Goal: Complete application form

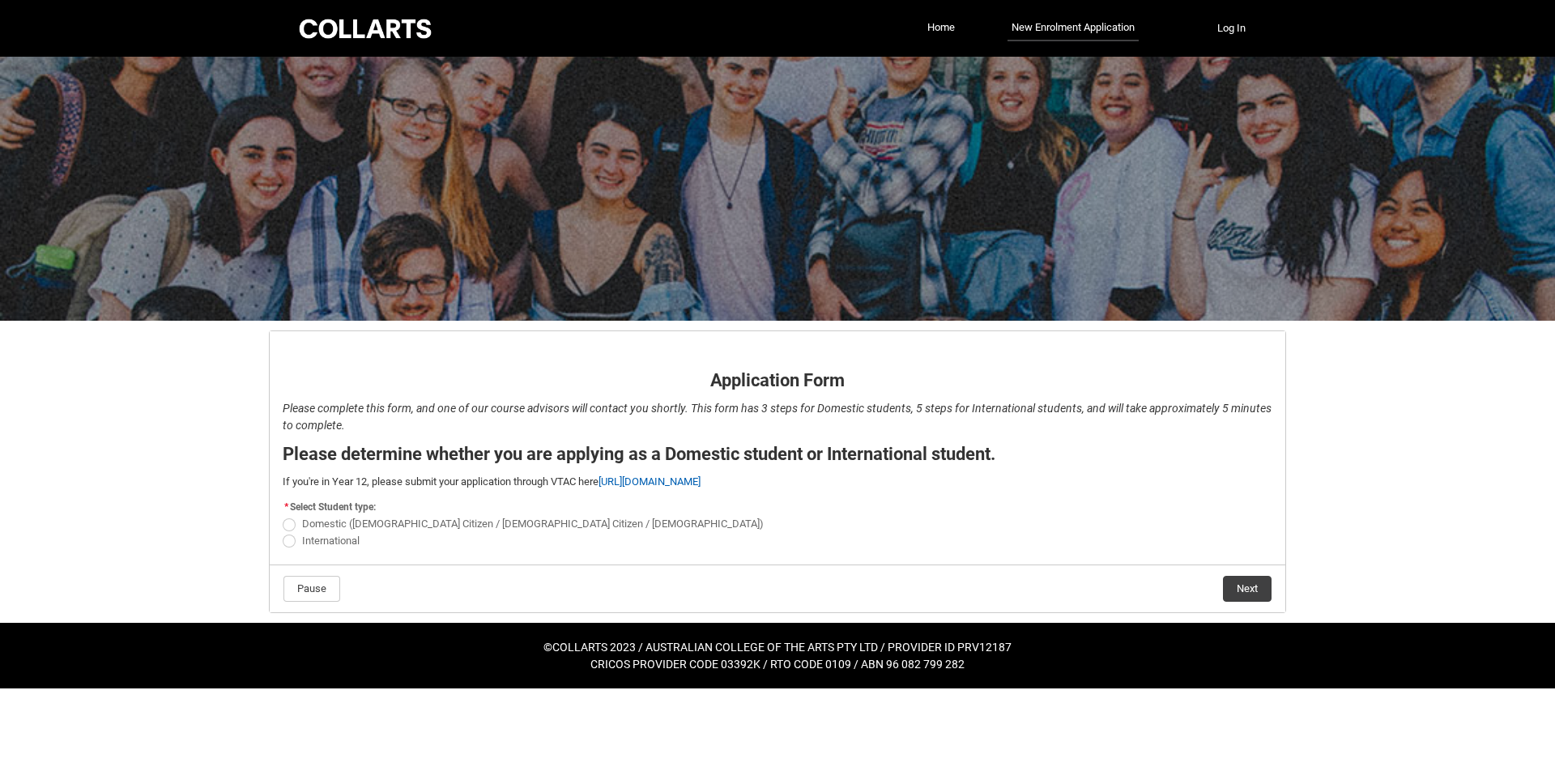
click at [124, 420] on div "Skip to Main Content Collarts Education Community Home New Enrolment Applicatio…" at bounding box center [778, 344] width 1555 height 688
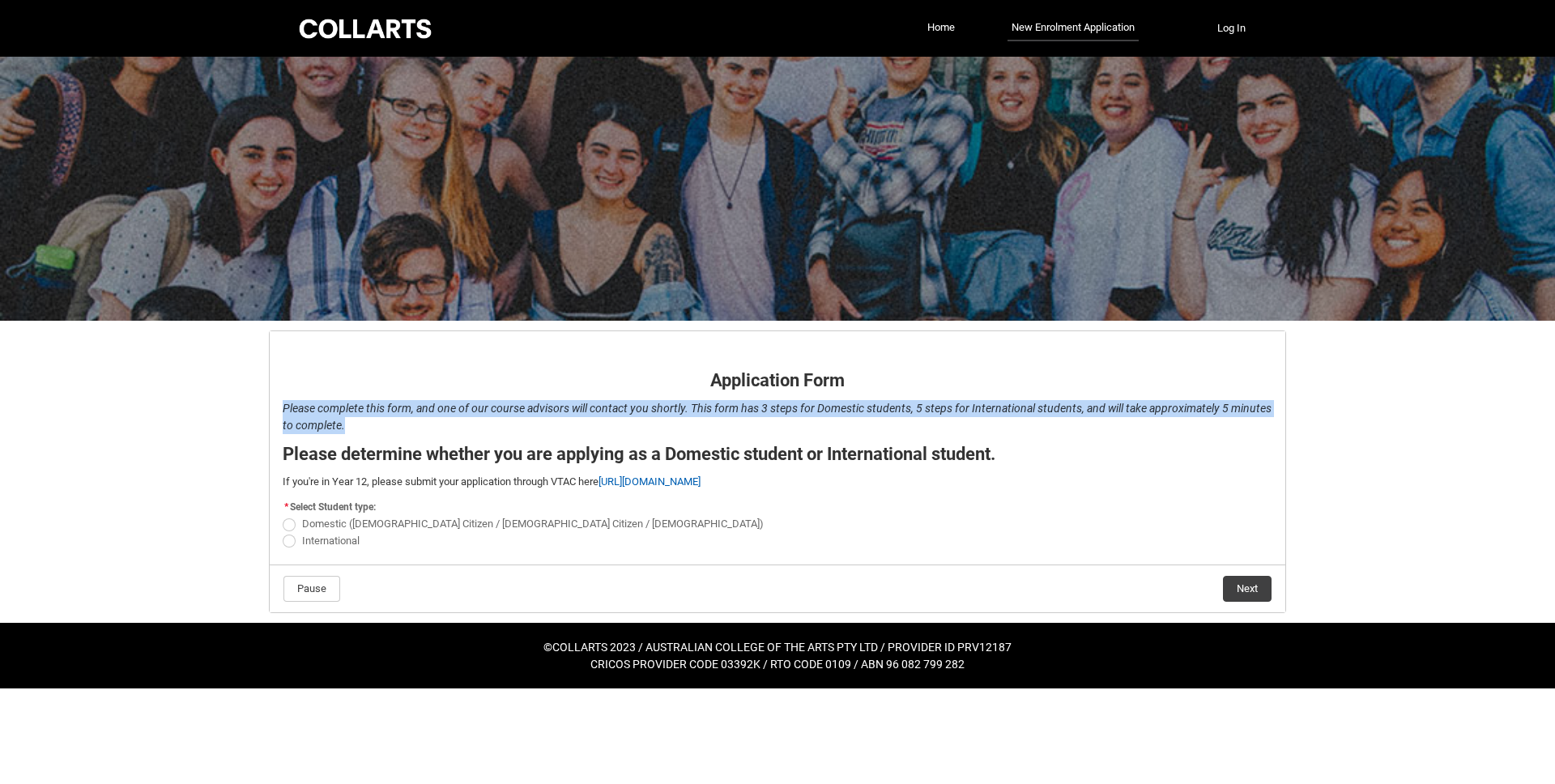
click at [124, 420] on div "Skip to Main Content Collarts Education Community Home New Enrolment Applicatio…" at bounding box center [778, 344] width 1555 height 688
click at [199, 434] on div "Skip to Main Content Collarts Education Community Home New Enrolment Applicatio…" at bounding box center [778, 344] width 1555 height 688
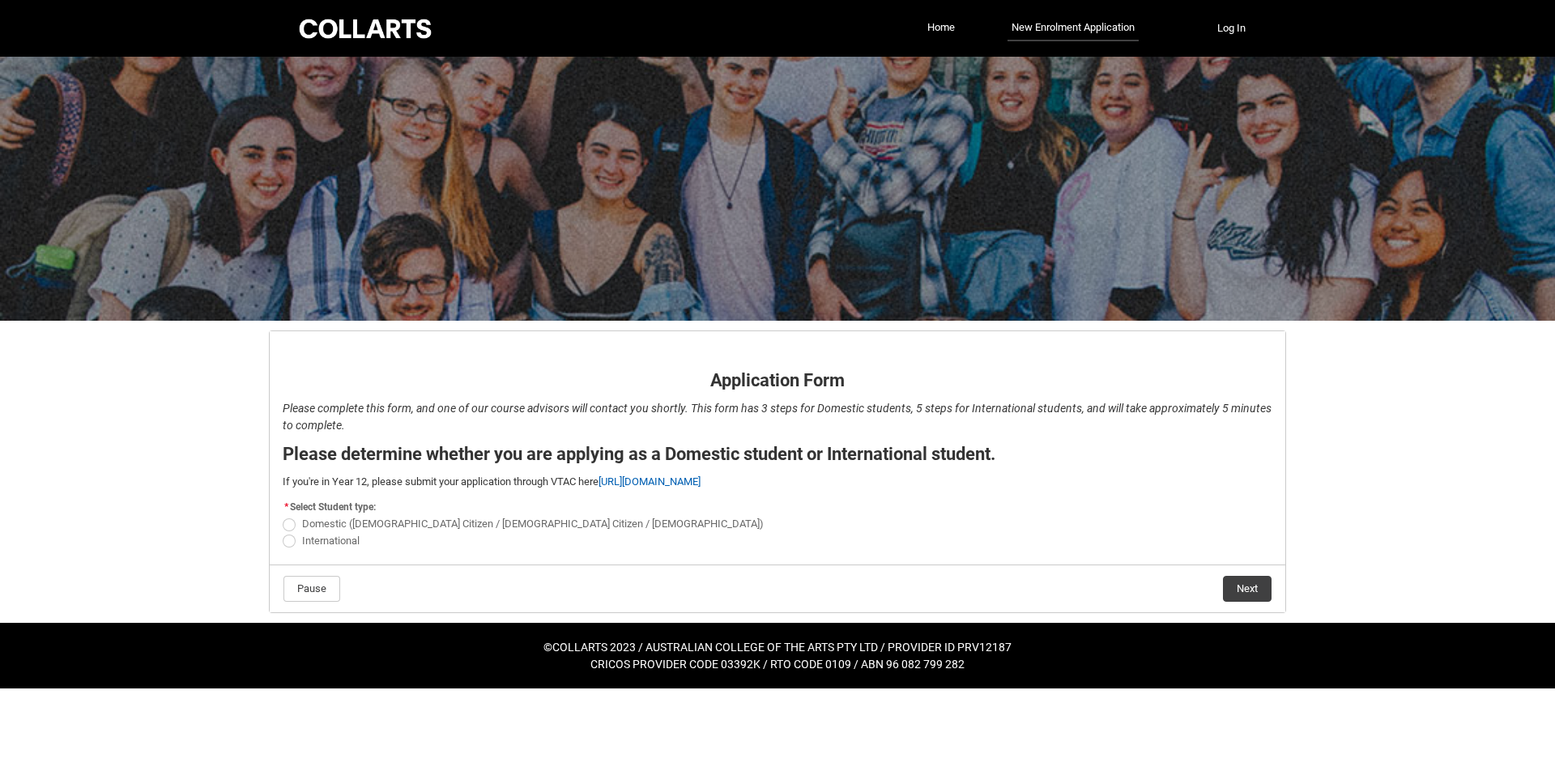
click at [199, 434] on div "Skip to Main Content Collarts Education Community Home New Enrolment Applicatio…" at bounding box center [778, 344] width 1555 height 688
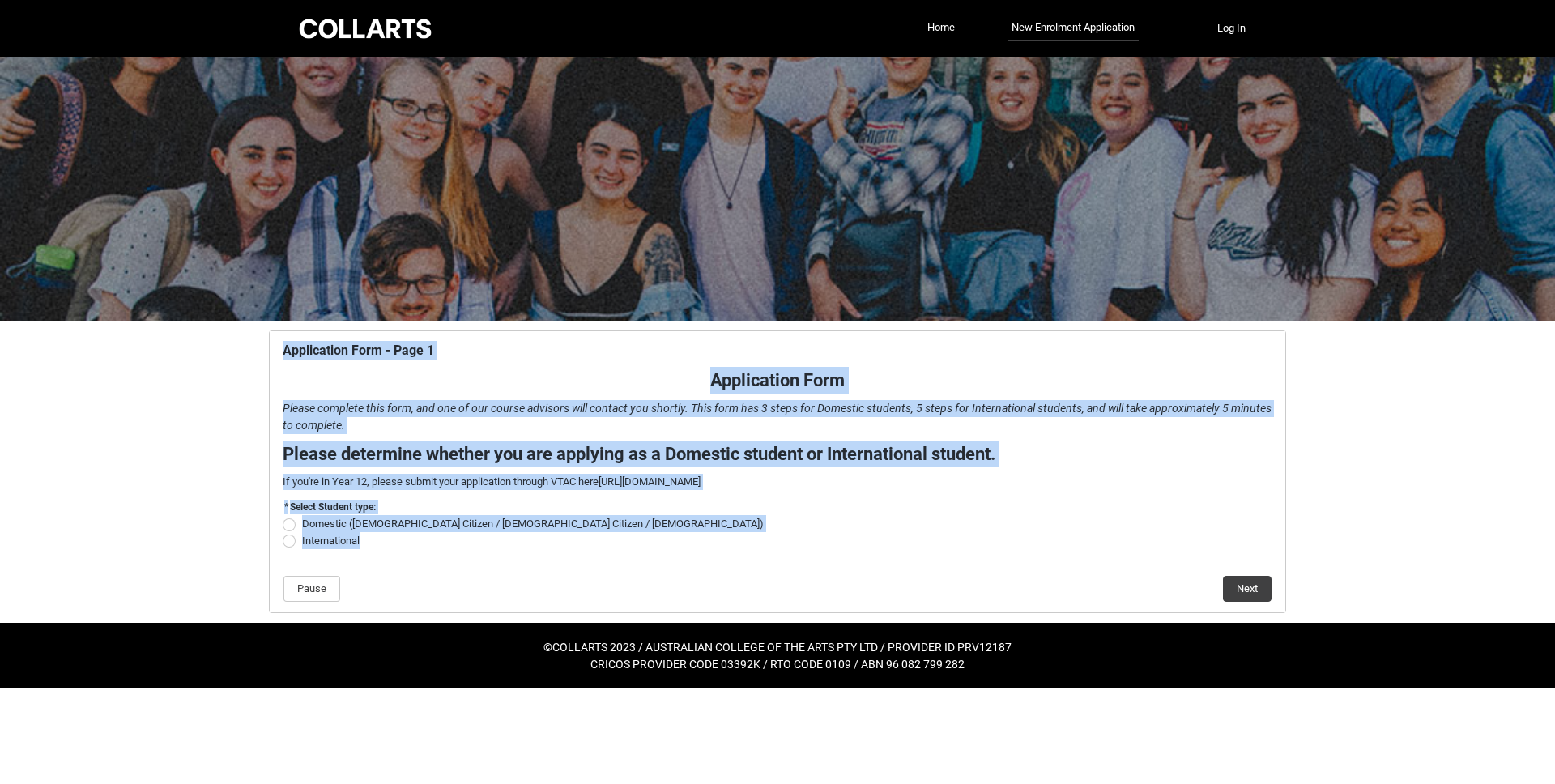
drag, startPoint x: 690, startPoint y: 526, endPoint x: 230, endPoint y: 313, distance: 506.9
click at [230, 313] on div "Skip to Main Content Collarts Education Community Home New Enrolment Applicatio…" at bounding box center [778, 344] width 1555 height 688
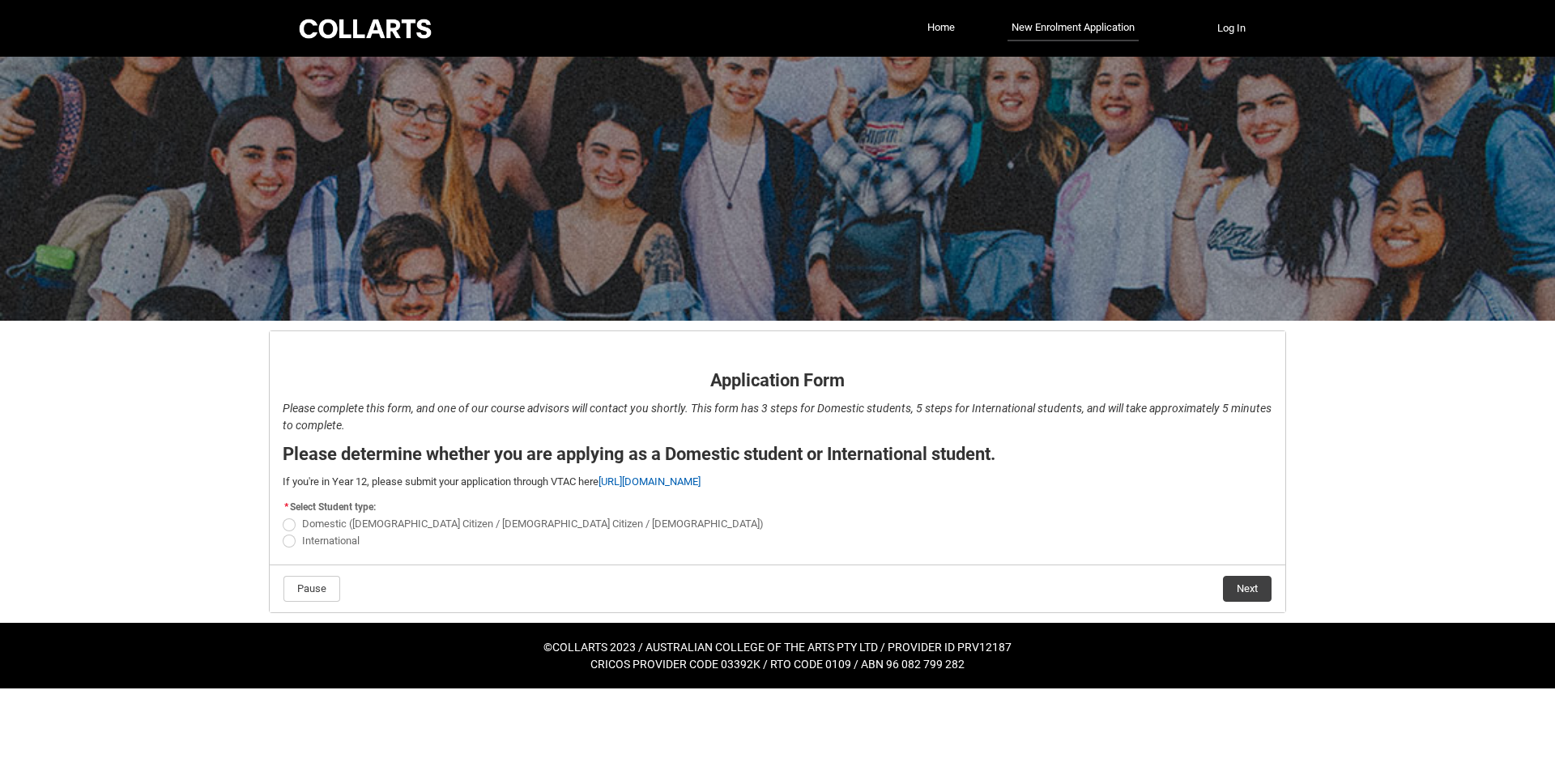
click at [346, 408] on em "Please complete this form, and one of our course advisors will contact you shor…" at bounding box center [777, 416] width 989 height 30
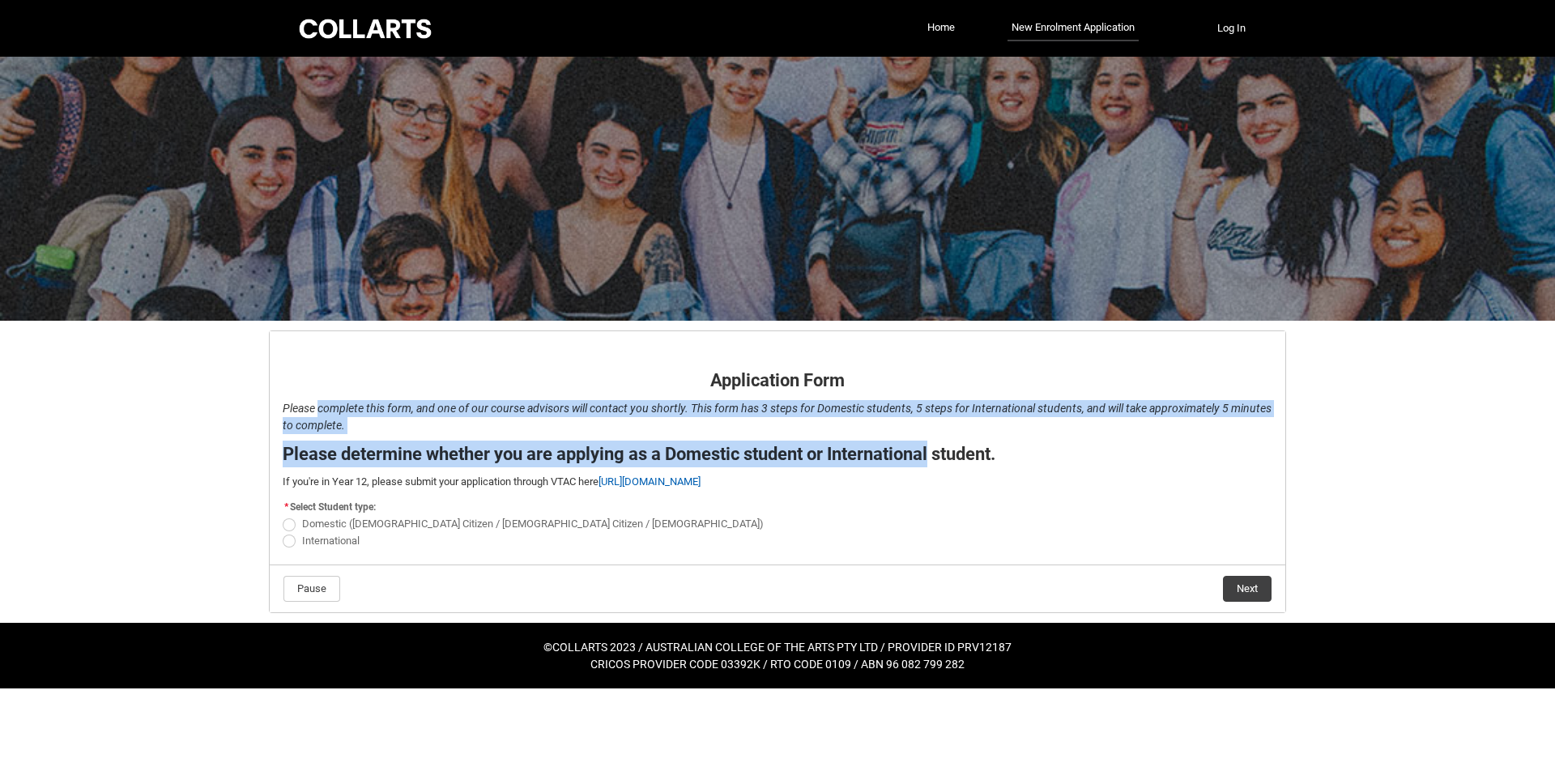
drag, startPoint x: 346, startPoint y: 408, endPoint x: 879, endPoint y: 468, distance: 536.4
click at [878, 469] on div "Application Form - Page 1 Application Form Please complete this form, and one o…" at bounding box center [778, 448] width 1009 height 214
click at [879, 468] on flowruntime-screen-field "Please determine whether you are applying as a Domestic student or Internationa…" at bounding box center [778, 457] width 1009 height 33
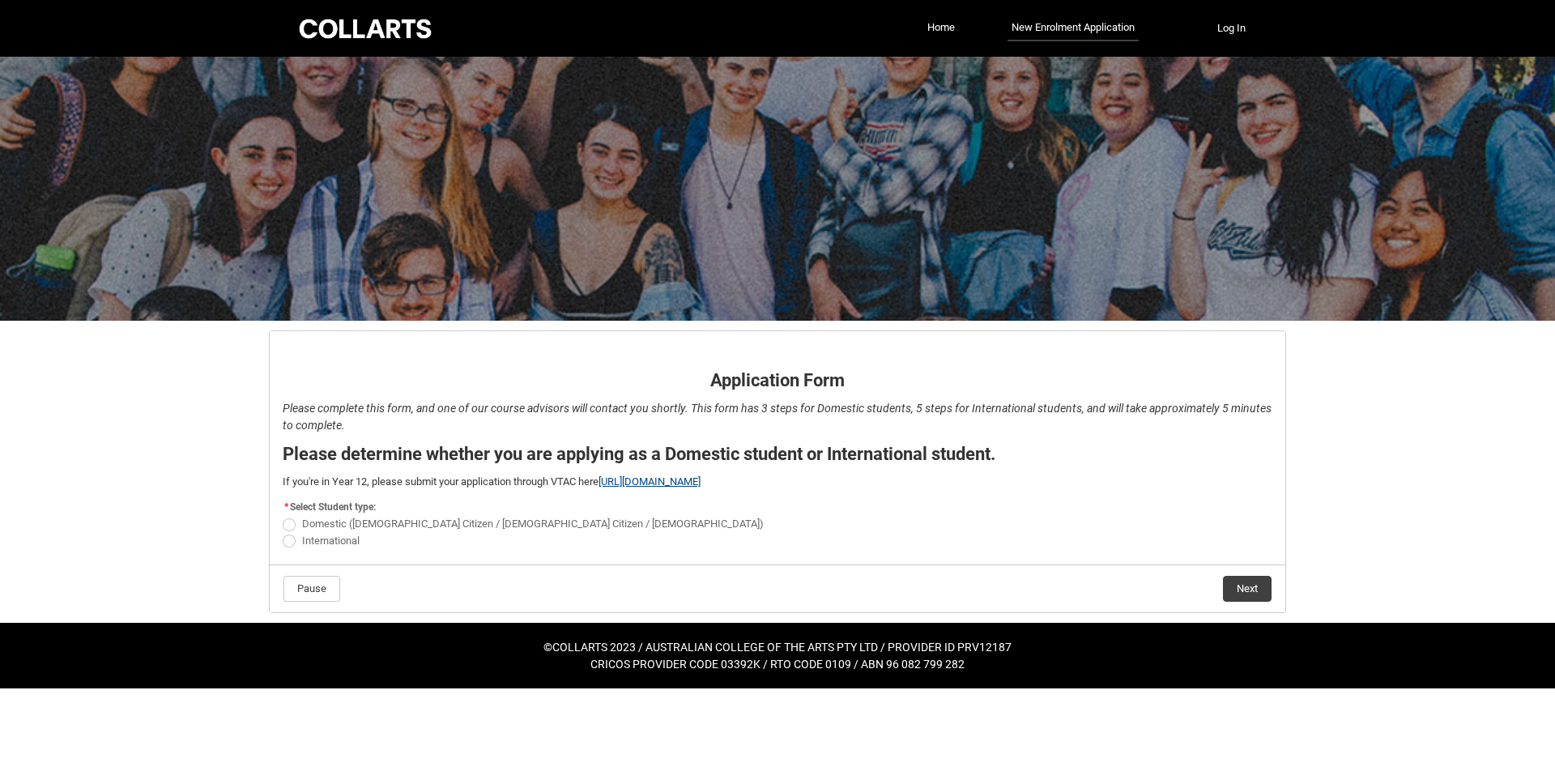
click at [634, 483] on link "[URL][DOMAIN_NAME]" at bounding box center [649, 481] width 102 height 13
